Goal: Transaction & Acquisition: Purchase product/service

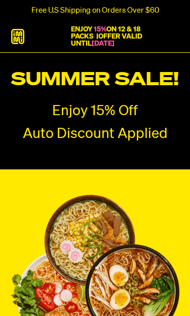
radio input "true"
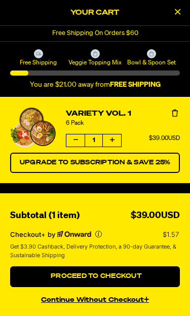
click at [133, 77] on div "You are $21.00 away from FREE SHIPPING" at bounding box center [95, 80] width 170 height 19
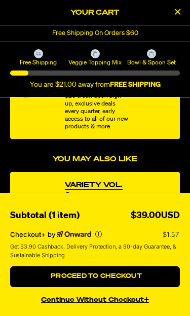
scroll to position [190, 0]
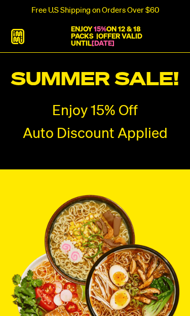
radio input "true"
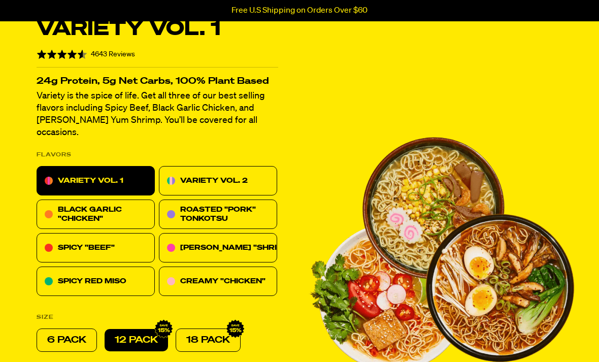
scroll to position [225, 0]
click at [85, 316] on p "6 PACK" at bounding box center [66, 340] width 39 height 12
radio input "true"
radio input "false"
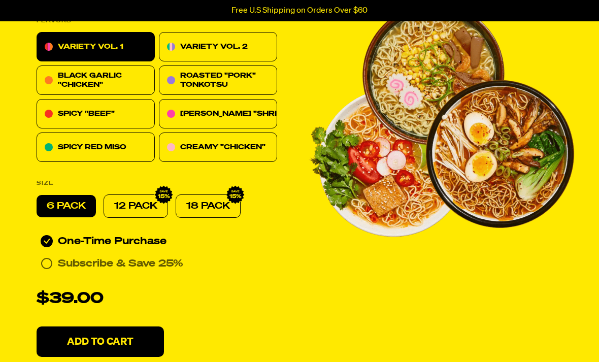
scroll to position [360, 0]
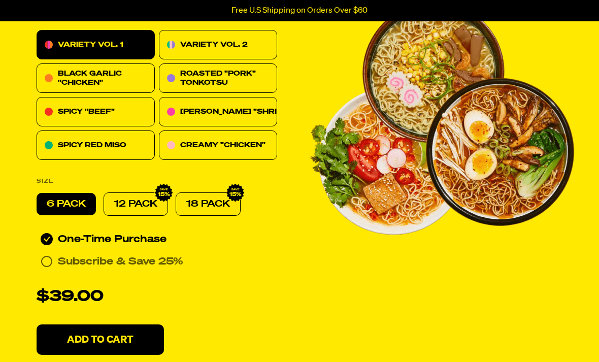
click at [126, 316] on p "Add To Cart" at bounding box center [100, 340] width 66 height 10
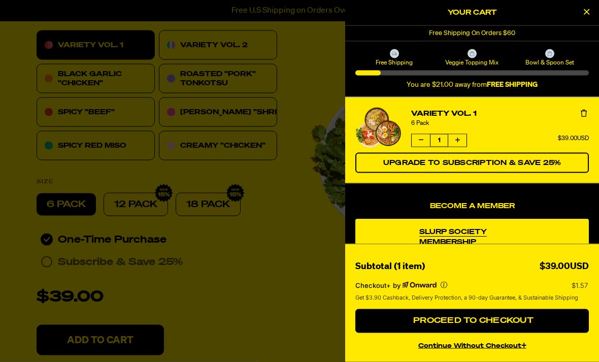
scroll to position [361, 0]
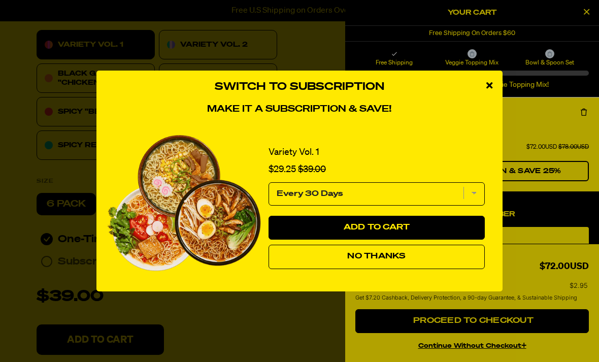
click at [190, 260] on span "No Thanks" at bounding box center [376, 256] width 58 height 8
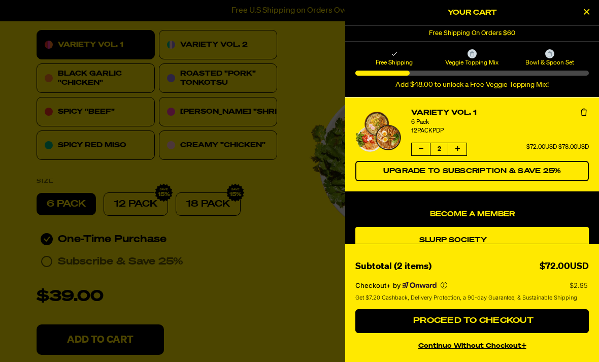
click at [190, 153] on button "Decrease quantity of Variety Vol. 1" at bounding box center [420, 149] width 18 height 12
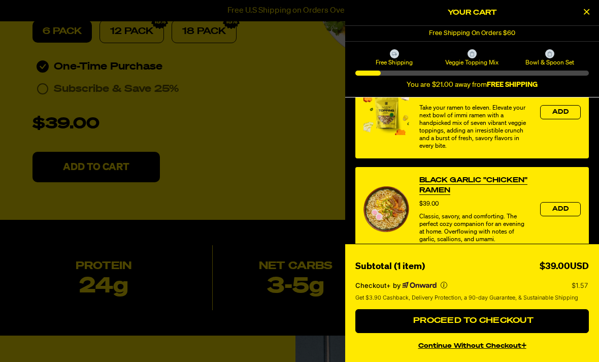
scroll to position [536, 4]
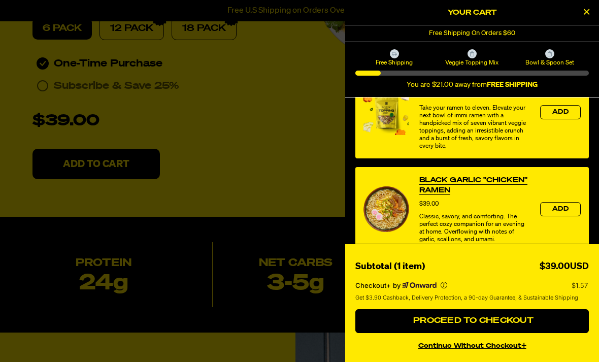
click at [190, 316] on span "Proceed to Checkout" at bounding box center [471, 321] width 123 height 8
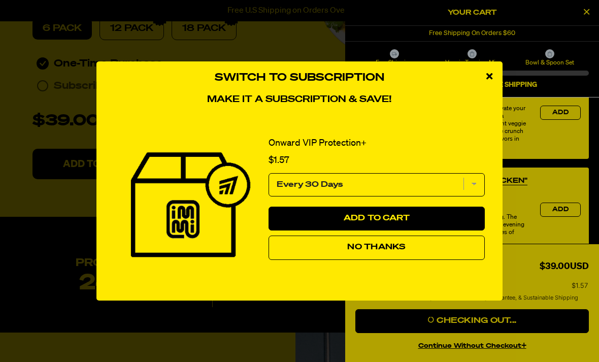
scroll to position [569, 4]
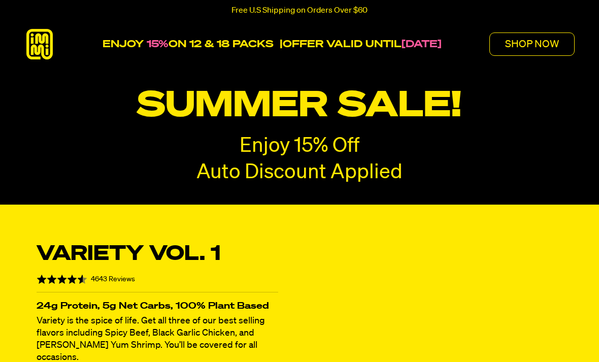
radio input "true"
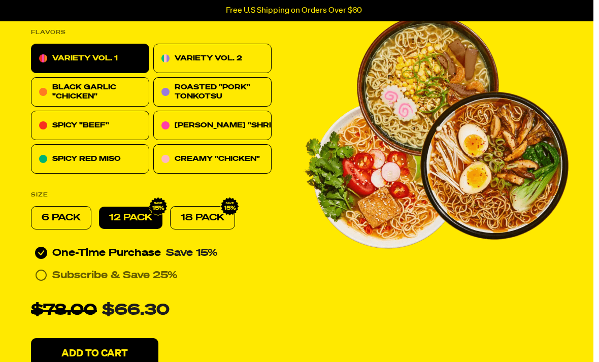
scroll to position [347, 6]
click at [73, 212] on p "6 PACK" at bounding box center [61, 218] width 39 height 12
radio input "true"
radio input "false"
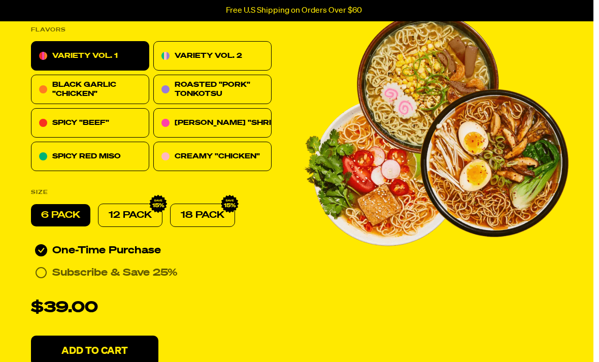
scroll to position [385, 5]
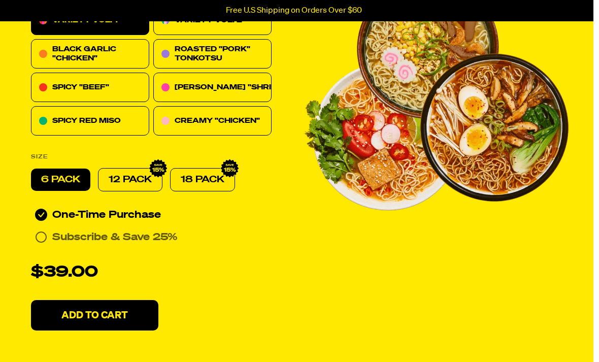
click at [120, 310] on p "Add To Cart" at bounding box center [95, 315] width 66 height 10
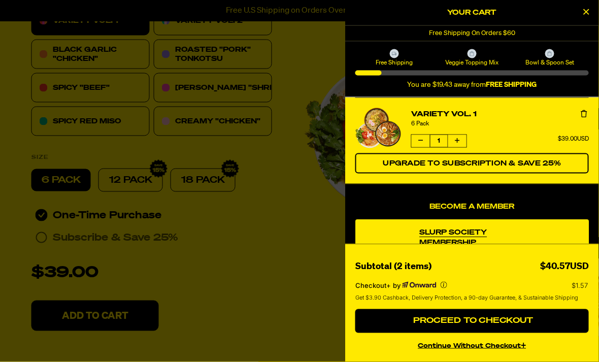
scroll to position [385, 6]
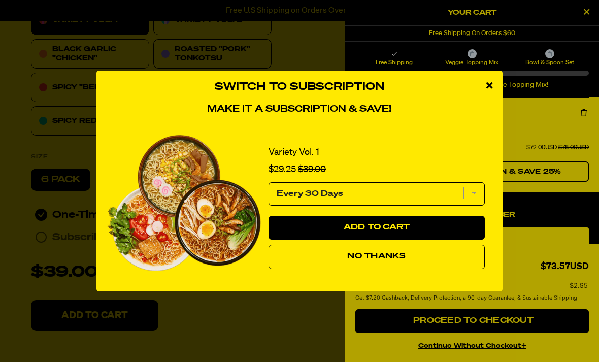
click at [492, 101] on div "close modal" at bounding box center [489, 86] width 26 height 30
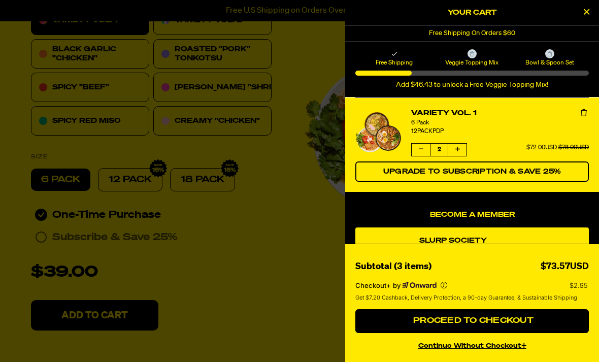
click at [419, 155] on button "Decrease quantity of Variety Vol. 1" at bounding box center [420, 150] width 18 height 12
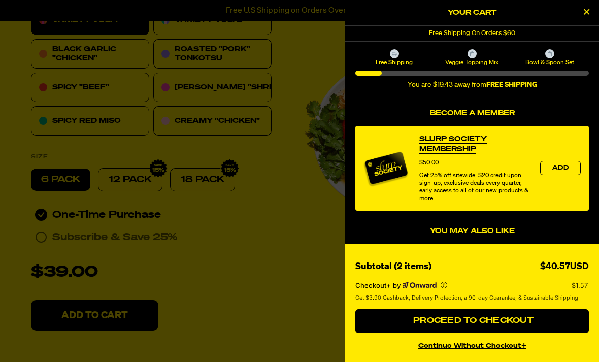
click at [598, 164] on div "Become a Member Slurp Society Membership Price $50.00 Get 25% off sitewide, $20…" at bounding box center [472, 358] width 254 height 535
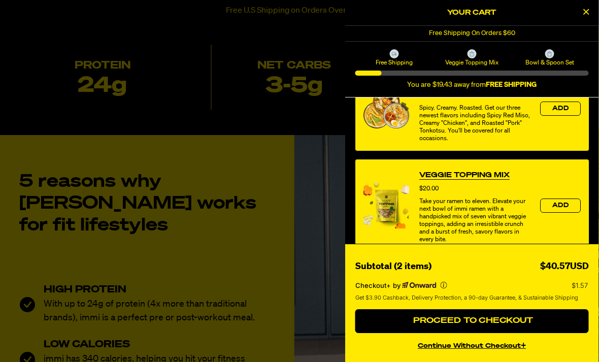
scroll to position [738, 5]
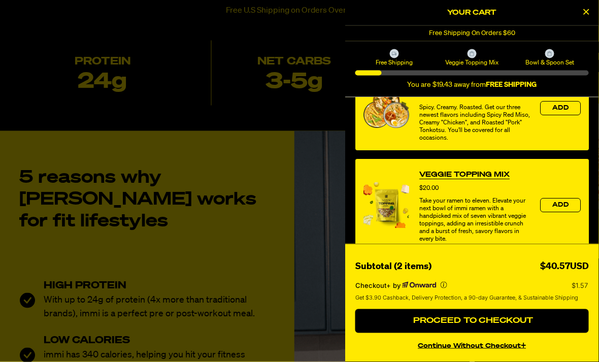
click at [102, 356] on div at bounding box center [299, 181] width 599 height 362
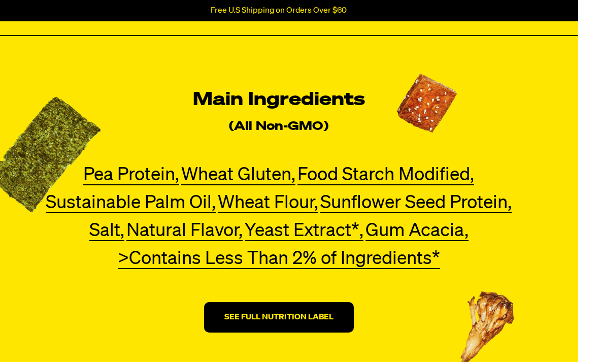
scroll to position [2913, 20]
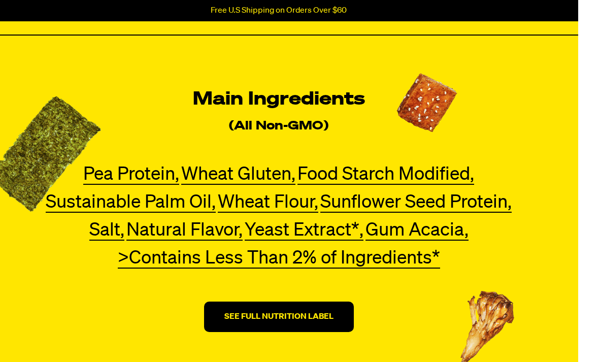
click at [395, 297] on div "Main Ingredients (All Non-GMO) Pea Protein, Pea Protein Our premium pea protein…" at bounding box center [279, 209] width 599 height 348
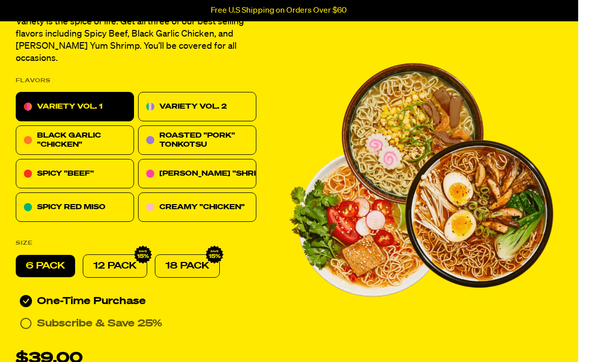
scroll to position [4604, 20]
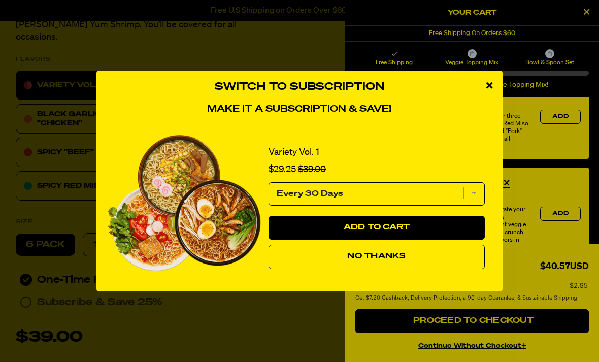
scroll to position [181, 0]
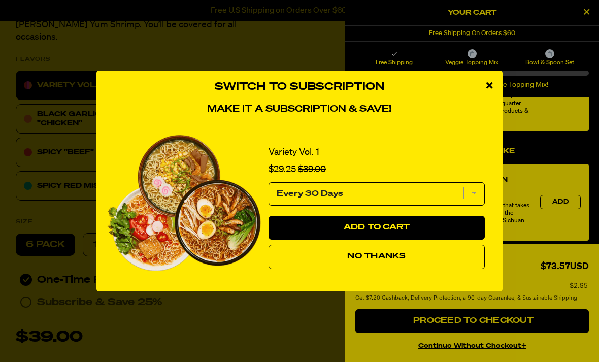
click at [492, 101] on div "close modal" at bounding box center [489, 86] width 26 height 30
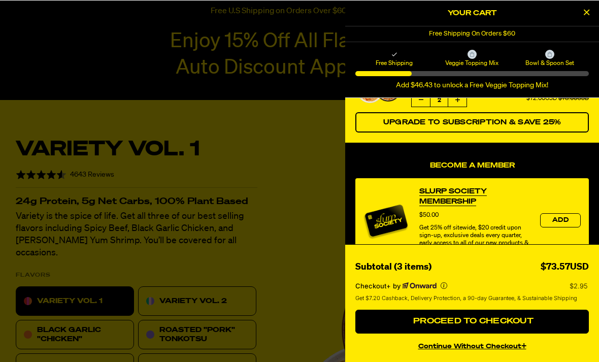
scroll to position [51, 0]
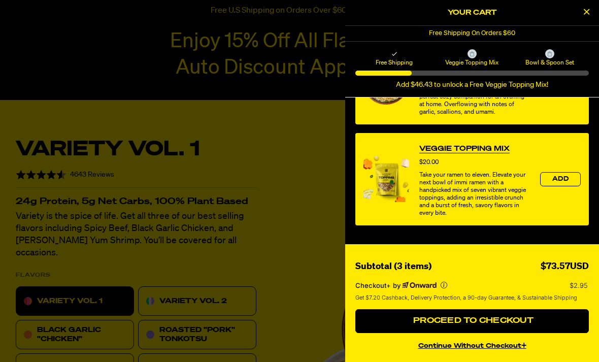
scroll to position [490, 0]
click at [483, 323] on span "Proceed to Checkout" at bounding box center [471, 321] width 123 height 8
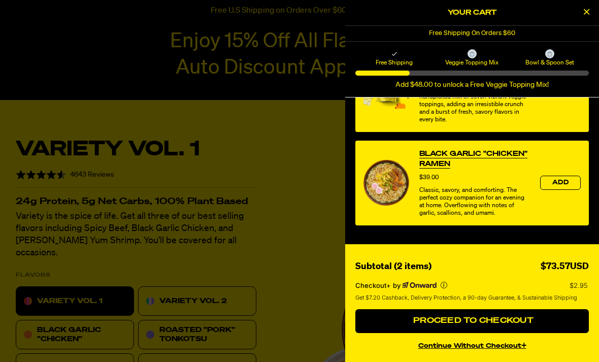
scroll to position [213, 0]
